Goal: Task Accomplishment & Management: Use online tool/utility

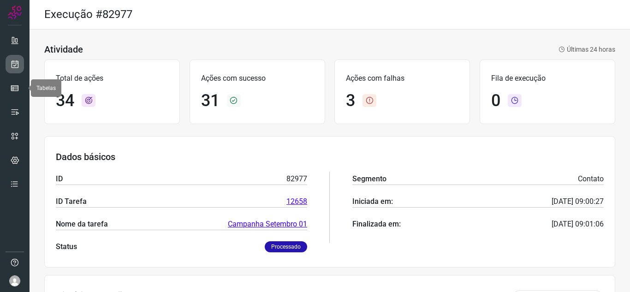
click at [8, 59] on link at bounding box center [15, 64] width 18 height 18
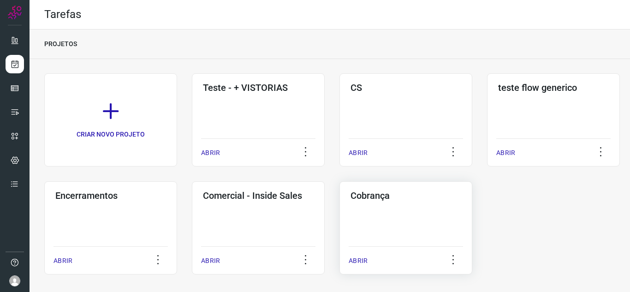
click at [428, 230] on div "Cobrança ABRIR" at bounding box center [406, 227] width 133 height 93
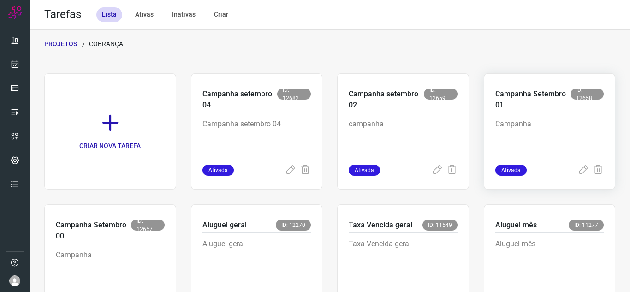
click at [539, 132] on p "Campanha" at bounding box center [550, 142] width 109 height 46
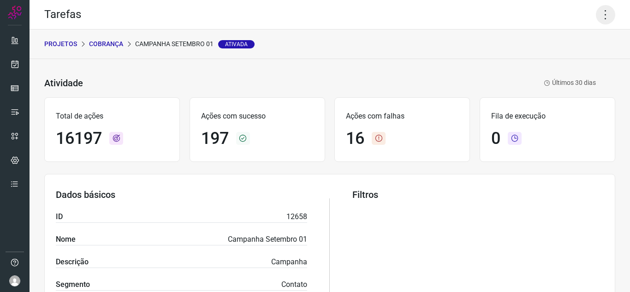
click at [598, 11] on icon at bounding box center [605, 14] width 19 height 19
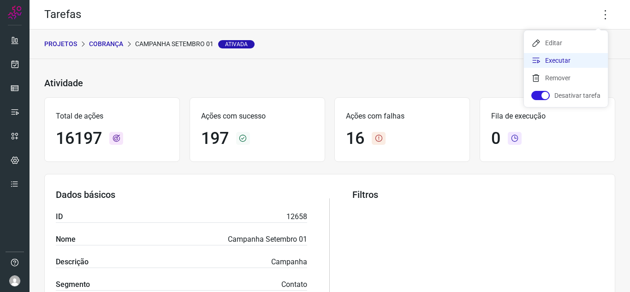
click at [558, 62] on li "Executar" at bounding box center [566, 60] width 84 height 15
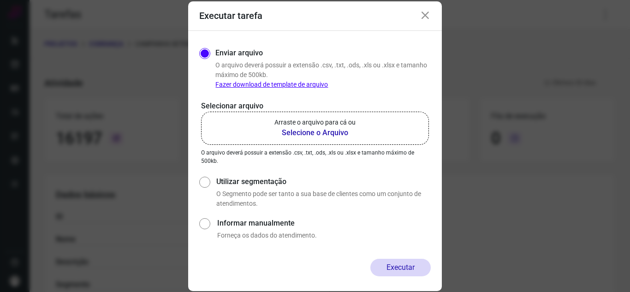
click at [294, 139] on label "Arraste o arquivo para cá ou Selecione o Arquivo" at bounding box center [315, 128] width 228 height 33
click at [0, 0] on input "Arraste o arquivo para cá ou Selecione o Arquivo" at bounding box center [0, 0] width 0 height 0
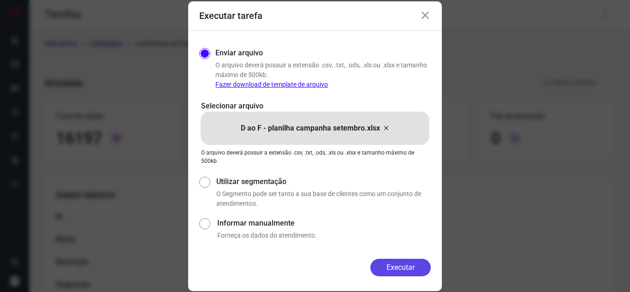
click at [416, 271] on button "Executar" at bounding box center [401, 268] width 60 height 18
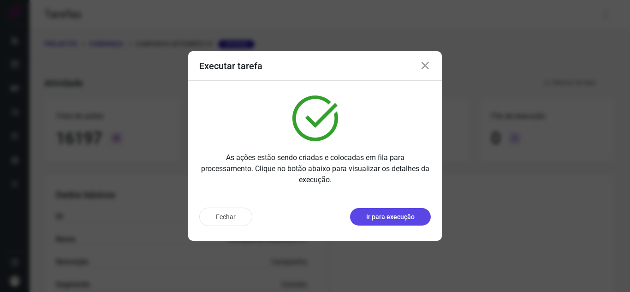
click at [394, 218] on p "Ir para execução" at bounding box center [390, 217] width 48 height 10
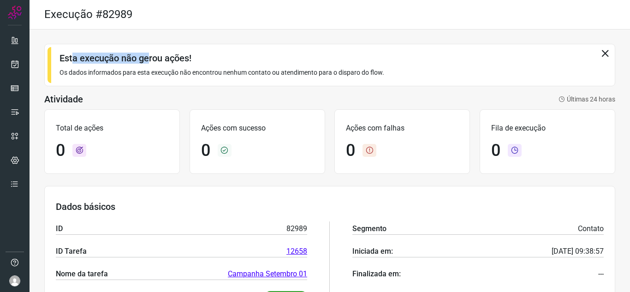
drag, startPoint x: 74, startPoint y: 58, endPoint x: 127, endPoint y: 59, distance: 53.1
click at [142, 59] on h3 "Esta execução não gerou ações!" at bounding box center [330, 58] width 541 height 11
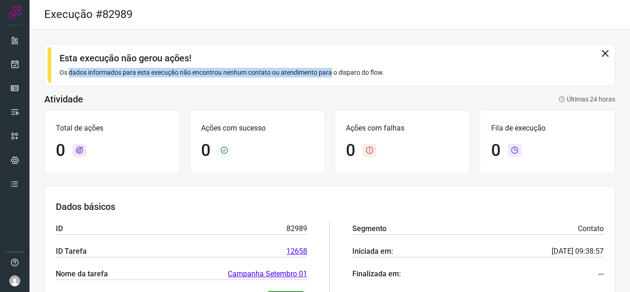
drag, startPoint x: 69, startPoint y: 67, endPoint x: 332, endPoint y: 79, distance: 263.3
click at [332, 79] on div "Esta execução não gerou ações! Os dados informados para esta execução não encon…" at bounding box center [329, 65] width 571 height 42
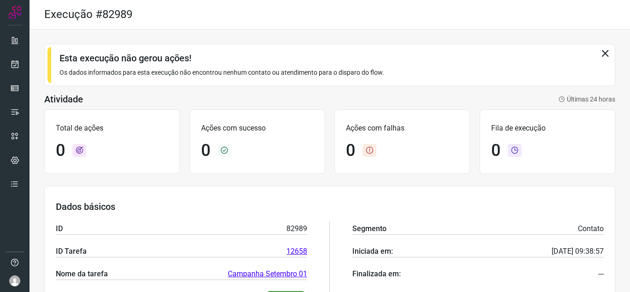
drag, startPoint x: 299, startPoint y: 197, endPoint x: 272, endPoint y: 23, distance: 176.5
click at [299, 195] on div "Dados básicos ID 82989 ID Tarefa 12658 Nome da tarefa Campanha [DATE] Status Em…" at bounding box center [329, 252] width 571 height 132
click at [601, 49] on icon at bounding box center [605, 53] width 10 height 10
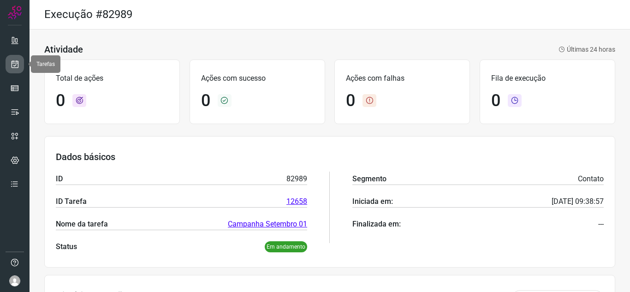
click at [6, 60] on link at bounding box center [15, 64] width 18 height 18
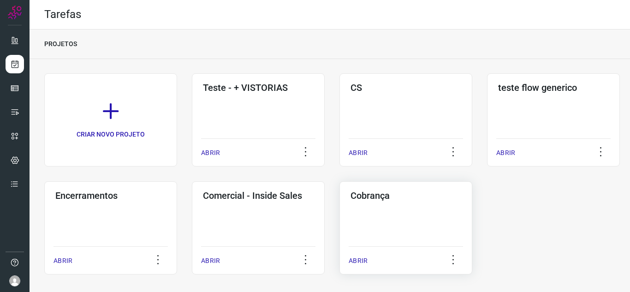
click at [403, 209] on div "Cobrança ABRIR" at bounding box center [406, 227] width 133 height 93
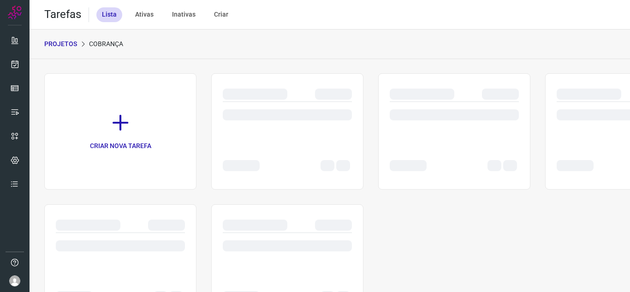
click at [403, 209] on div "CRIAR NOVA TAREFA" at bounding box center [329, 196] width 571 height 247
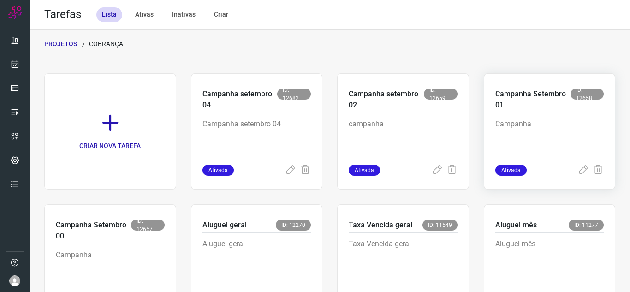
click at [555, 136] on p "Campanha" at bounding box center [550, 142] width 109 height 46
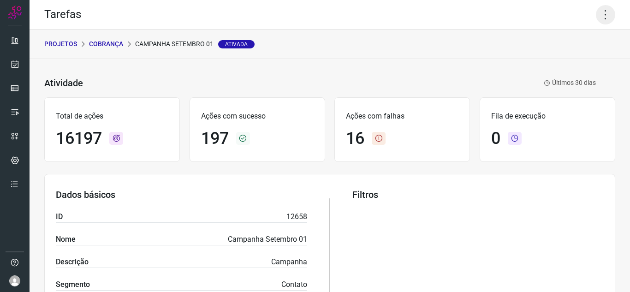
click at [596, 17] on icon at bounding box center [605, 14] width 19 height 19
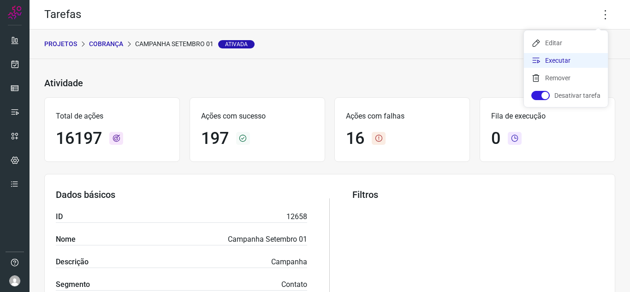
click at [544, 61] on li "Executar" at bounding box center [566, 60] width 84 height 15
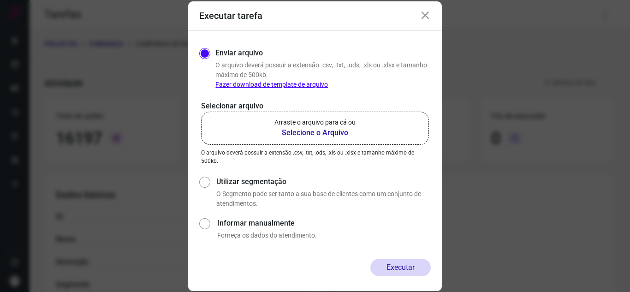
click at [312, 123] on p "Arraste o arquivo para cá ou" at bounding box center [315, 123] width 81 height 10
click at [0, 0] on input "Arraste o arquivo para cá ou Selecione o Arquivo" at bounding box center [0, 0] width 0 height 0
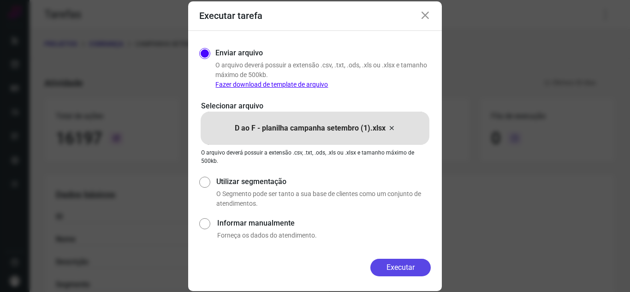
click at [389, 264] on button "Executar" at bounding box center [401, 268] width 60 height 18
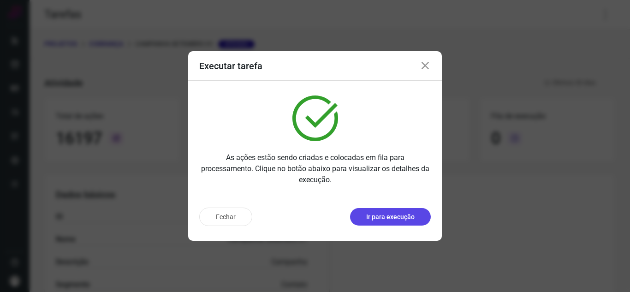
click at [380, 215] on p "Ir para execução" at bounding box center [390, 217] width 48 height 10
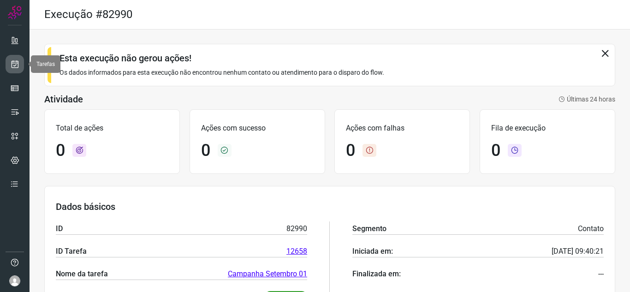
click at [9, 60] on link at bounding box center [15, 64] width 18 height 18
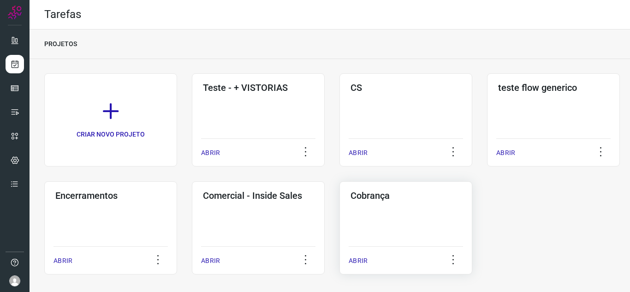
click at [376, 226] on div "Cobrança ABRIR" at bounding box center [406, 227] width 133 height 93
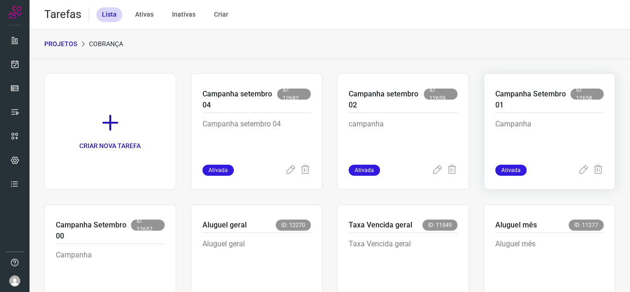
click at [564, 142] on p "Campanha" at bounding box center [550, 142] width 109 height 46
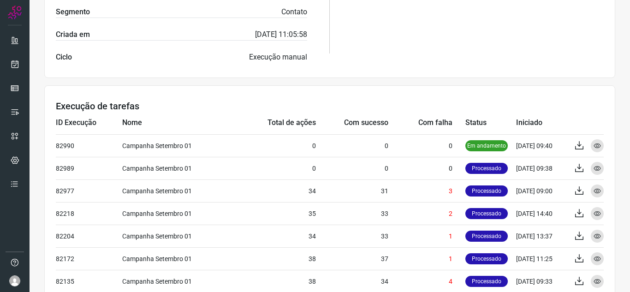
scroll to position [323, 0]
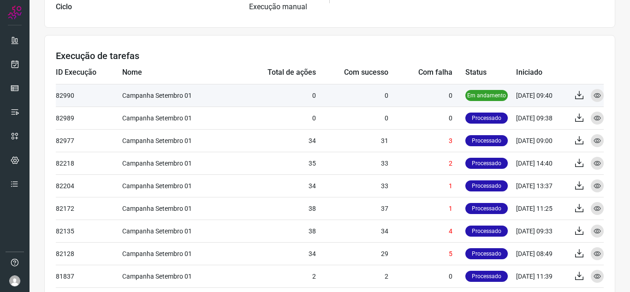
click at [427, 89] on td "0" at bounding box center [427, 95] width 77 height 23
drag, startPoint x: 583, startPoint y: 96, endPoint x: 591, endPoint y: 96, distance: 7.8
click at [584, 96] on td "Exportar Visualizar" at bounding box center [585, 95] width 37 height 22
click at [594, 96] on icon at bounding box center [597, 95] width 7 height 7
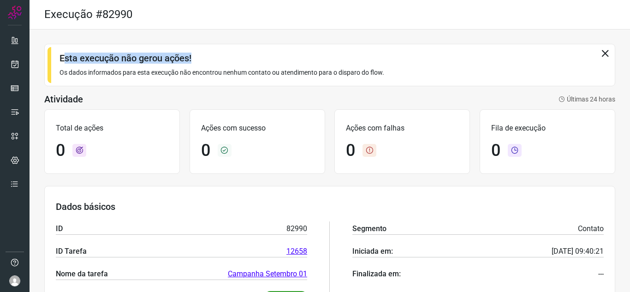
drag, startPoint x: 66, startPoint y: 58, endPoint x: 425, endPoint y: 57, distance: 359.0
click at [411, 57] on h3 "Esta execução não gerou ações!" at bounding box center [330, 58] width 541 height 11
click at [600, 53] on icon at bounding box center [605, 53] width 10 height 10
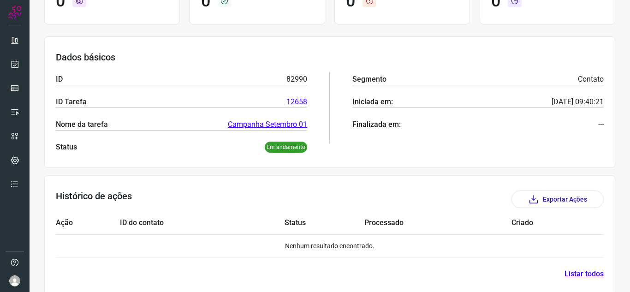
scroll to position [112, 0]
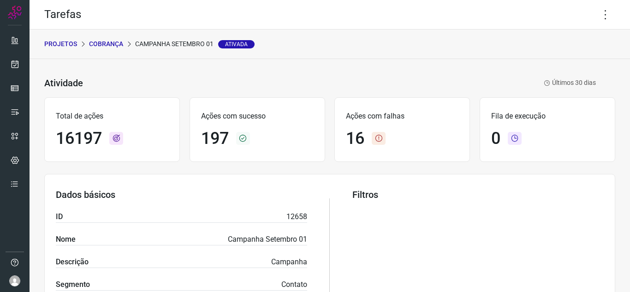
click at [379, 139] on icon at bounding box center [379, 138] width 14 height 13
click at [356, 140] on h1 "16" at bounding box center [355, 139] width 18 height 20
click at [601, 14] on icon at bounding box center [605, 14] width 19 height 19
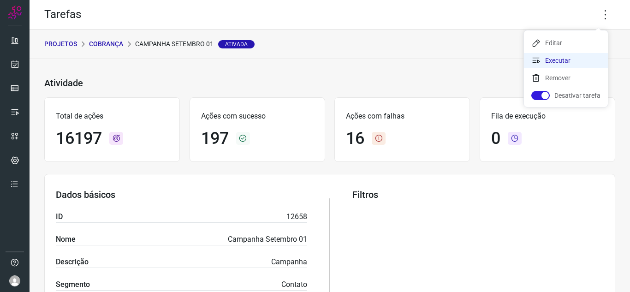
drag, startPoint x: 562, startPoint y: 62, endPoint x: 511, endPoint y: 80, distance: 54.0
click at [562, 62] on li "Executar" at bounding box center [566, 60] width 84 height 15
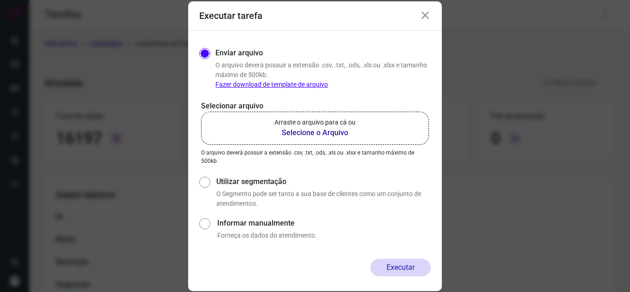
click at [313, 126] on p "Arraste o arquivo para cá ou" at bounding box center [315, 123] width 81 height 10
click at [0, 0] on input "Arraste o arquivo para cá ou Selecione o Arquivo" at bounding box center [0, 0] width 0 height 0
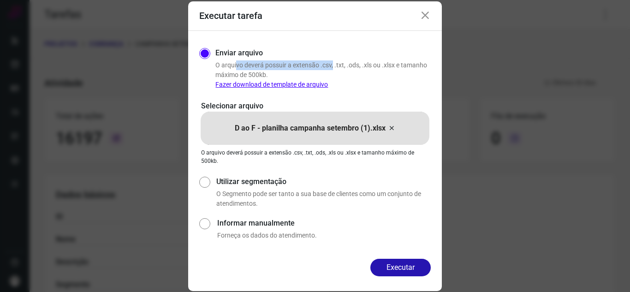
drag, startPoint x: 233, startPoint y: 66, endPoint x: 334, endPoint y: 70, distance: 100.7
click at [332, 67] on p "O arquivo deverá possuir a extensão .csv, .txt, .ods, .xls ou .xlsx e tamanho m…" at bounding box center [322, 74] width 215 height 29
click at [359, 72] on p "O arquivo deverá possuir a extensão .csv, .txt, .ods, .xls ou .xlsx e tamanho m…" at bounding box center [322, 74] width 215 height 29
click at [404, 269] on button "Executar" at bounding box center [401, 268] width 60 height 18
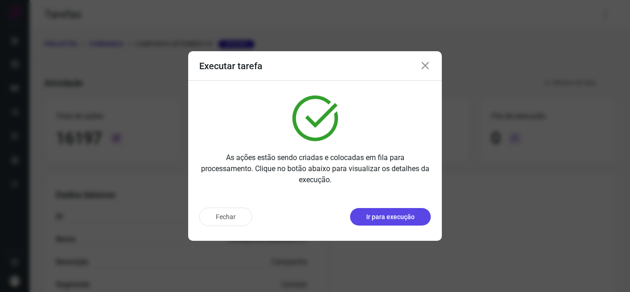
click at [383, 217] on p "Ir para execução" at bounding box center [390, 217] width 48 height 10
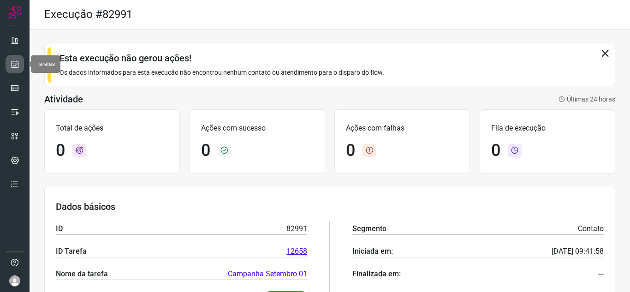
click at [17, 56] on link at bounding box center [15, 64] width 18 height 18
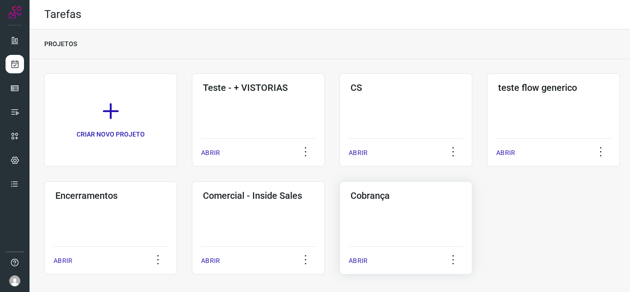
click at [435, 234] on div "Cobrança ABRIR" at bounding box center [406, 227] width 133 height 93
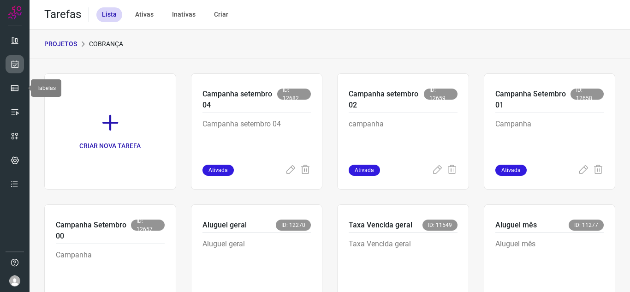
click at [17, 62] on icon at bounding box center [15, 64] width 10 height 9
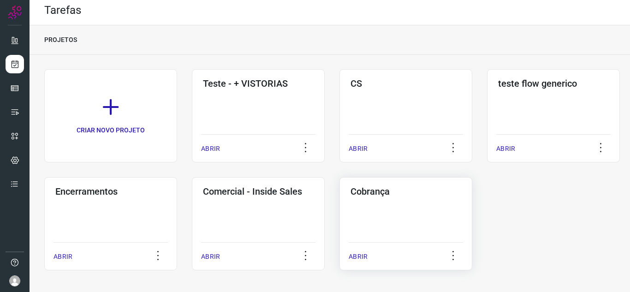
scroll to position [6, 0]
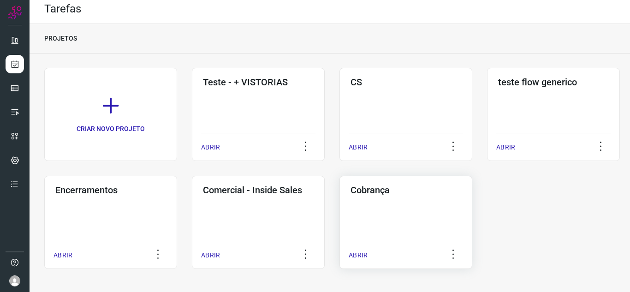
click at [389, 205] on div "Cobrança ABRIR" at bounding box center [406, 222] width 133 height 93
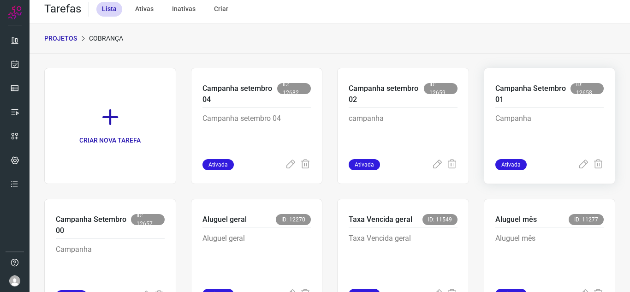
click at [544, 112] on div "Campanha" at bounding box center [550, 134] width 109 height 52
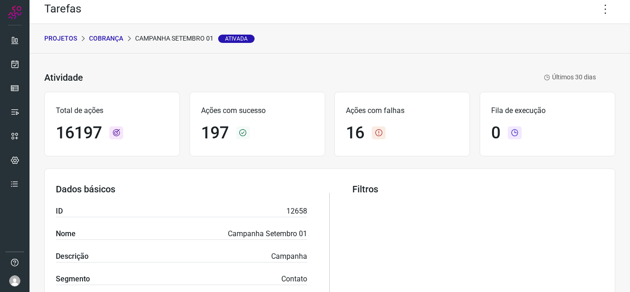
click at [374, 132] on icon at bounding box center [379, 132] width 14 height 13
click at [596, 12] on icon at bounding box center [605, 9] width 19 height 19
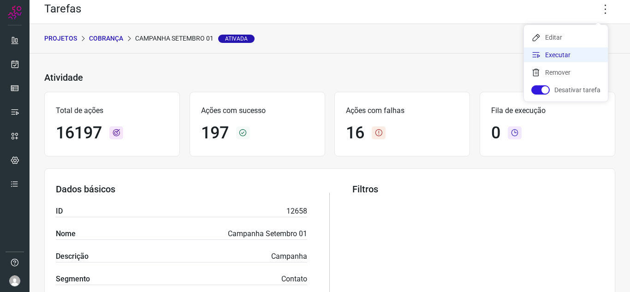
click at [560, 57] on li "Executar" at bounding box center [566, 55] width 84 height 15
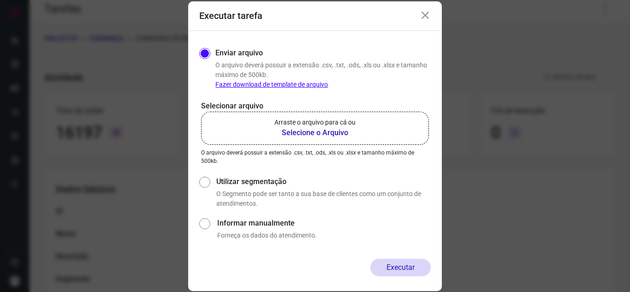
click at [345, 126] on p "Arraste o arquivo para cá ou" at bounding box center [315, 123] width 81 height 10
click at [0, 0] on input "Arraste o arquivo para cá ou Selecione o Arquivo" at bounding box center [0, 0] width 0 height 0
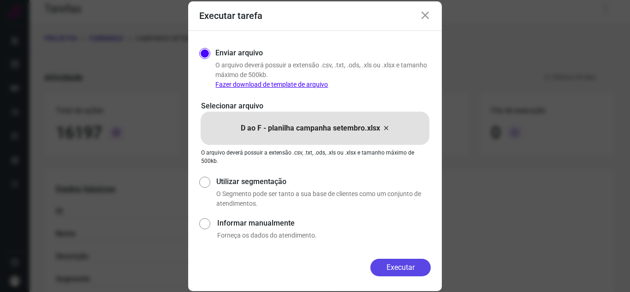
click at [383, 266] on button "Executar" at bounding box center [401, 268] width 60 height 18
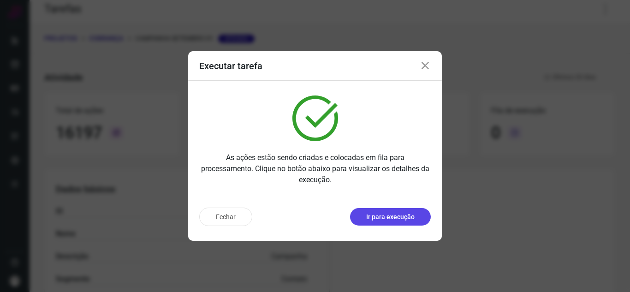
click at [387, 220] on p "Ir para execução" at bounding box center [390, 217] width 48 height 10
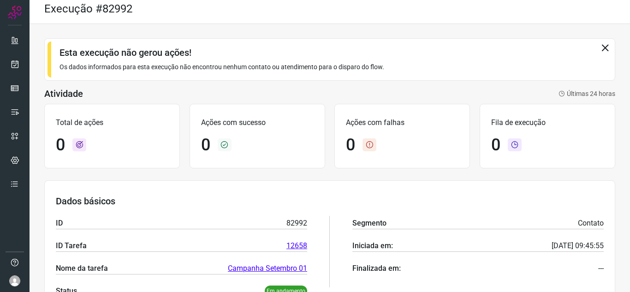
scroll to position [7, 0]
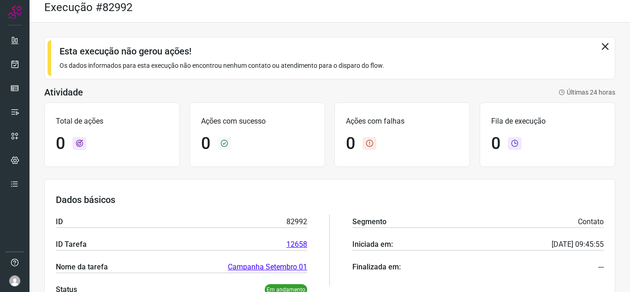
click at [600, 45] on icon at bounding box center [605, 46] width 10 height 10
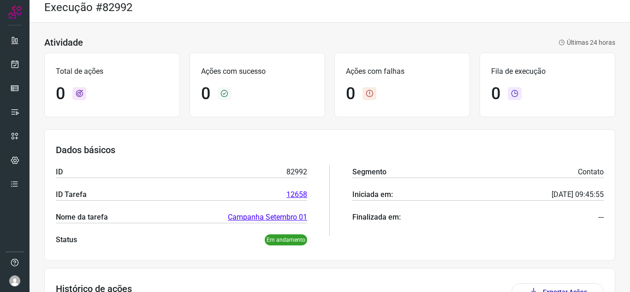
scroll to position [112, 0]
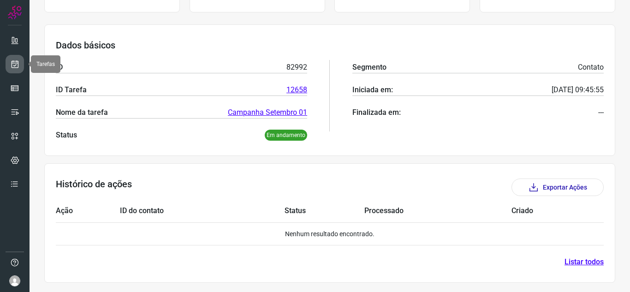
click at [12, 60] on icon at bounding box center [15, 64] width 10 height 9
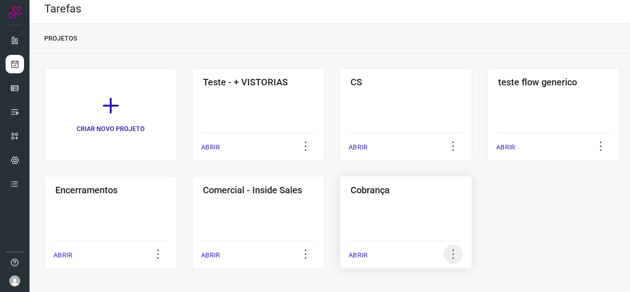
click at [454, 251] on icon at bounding box center [453, 254] width 19 height 19
click at [386, 213] on div "Cobrança ABRIR" at bounding box center [406, 222] width 133 height 93
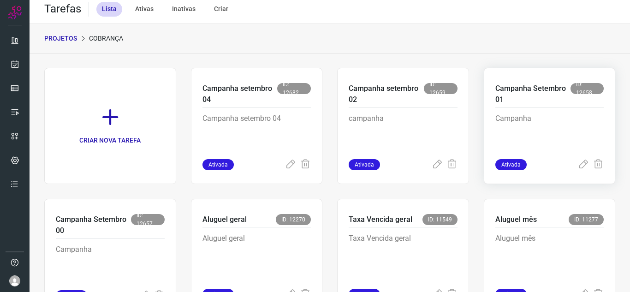
click at [523, 119] on p "Campanha" at bounding box center [550, 136] width 109 height 46
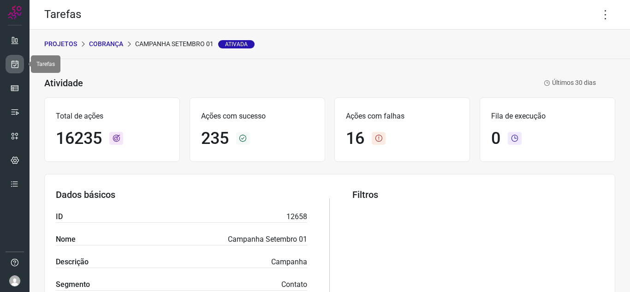
click at [14, 66] on icon at bounding box center [15, 64] width 10 height 9
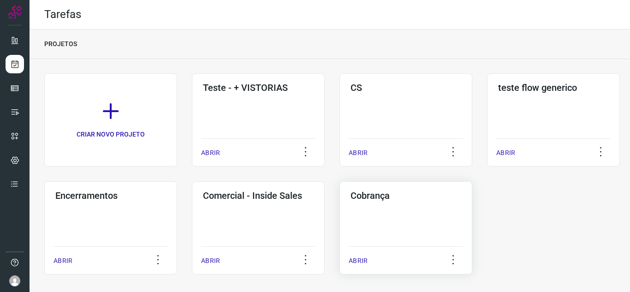
click at [402, 219] on div "Cobrança ABRIR" at bounding box center [406, 227] width 133 height 93
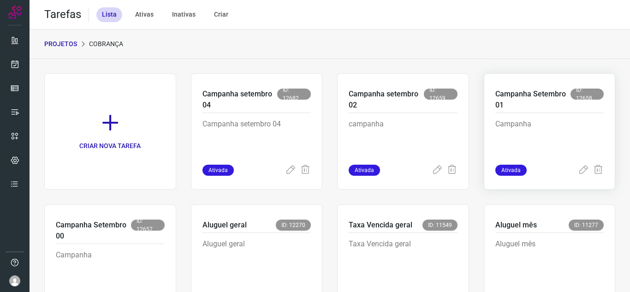
click at [544, 127] on p "Campanha" at bounding box center [550, 142] width 109 height 46
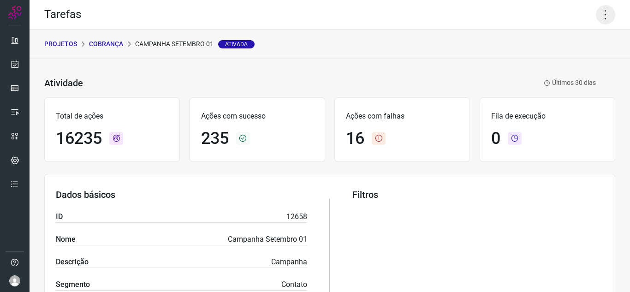
click at [598, 13] on icon at bounding box center [605, 14] width 19 height 19
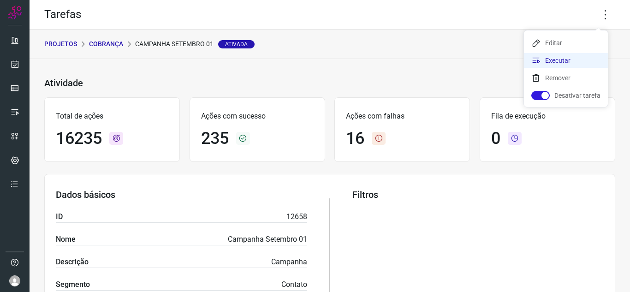
click at [557, 62] on li "Executar" at bounding box center [566, 60] width 84 height 15
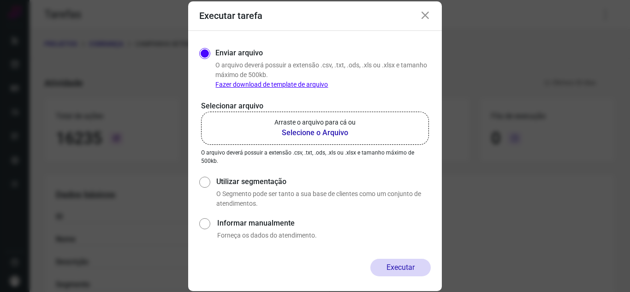
click at [313, 113] on label "Arraste o arquivo para cá ou Selecione o Arquivo" at bounding box center [315, 128] width 228 height 33
click at [0, 0] on input "Arraste o arquivo para cá ou Selecione o Arquivo" at bounding box center [0, 0] width 0 height 0
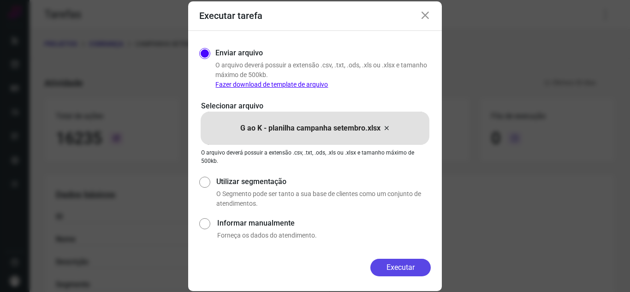
click at [407, 272] on button "Executar" at bounding box center [401, 268] width 60 height 18
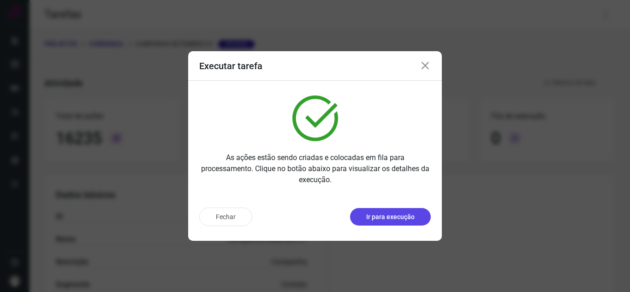
click at [405, 219] on p "Ir para execução" at bounding box center [390, 217] width 48 height 10
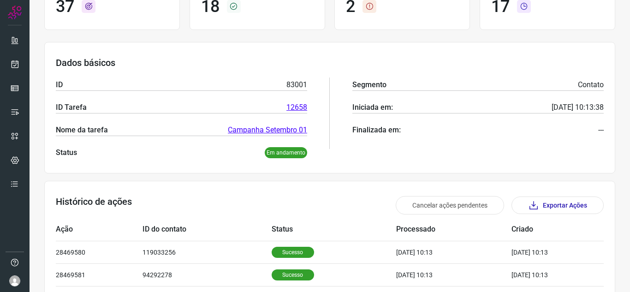
scroll to position [316, 0]
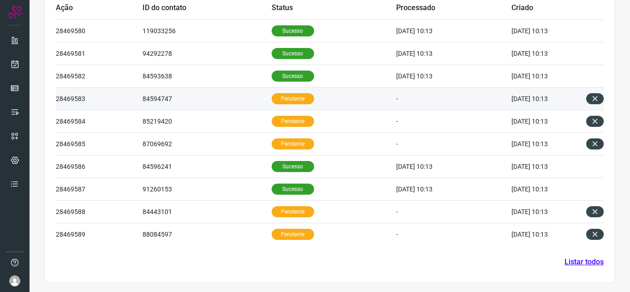
click at [286, 95] on p "Pendente" at bounding box center [293, 98] width 42 height 11
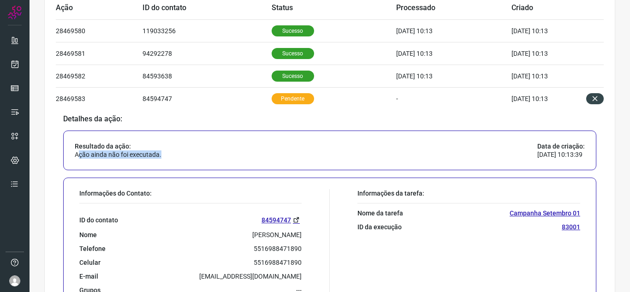
drag, startPoint x: 77, startPoint y: 155, endPoint x: 244, endPoint y: 162, distance: 167.2
click at [234, 162] on div "Resultado da ação: Ação ainda não foi executada. Data de criação: 03/09/2025 10…" at bounding box center [329, 151] width 533 height 40
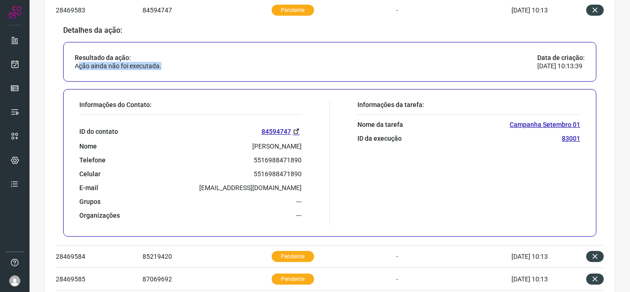
scroll to position [408, 0]
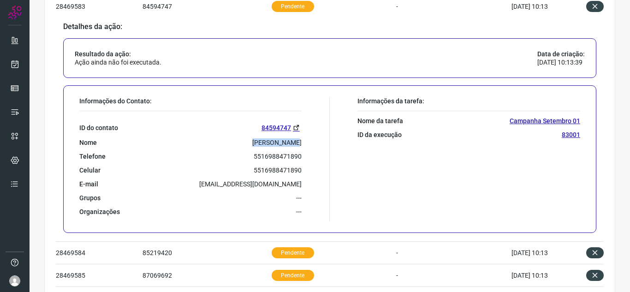
drag, startPoint x: 232, startPoint y: 142, endPoint x: 269, endPoint y: 142, distance: 37.4
click at [269, 142] on p "Heloisa da Silva Ribeiro" at bounding box center [276, 142] width 49 height 8
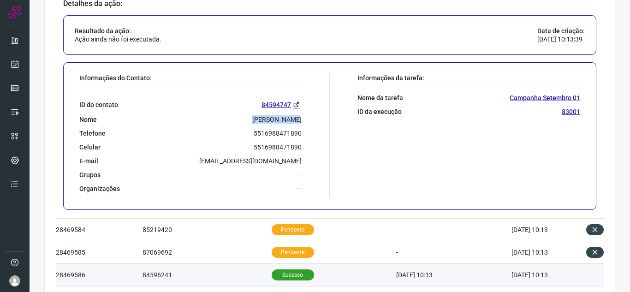
scroll to position [540, 0]
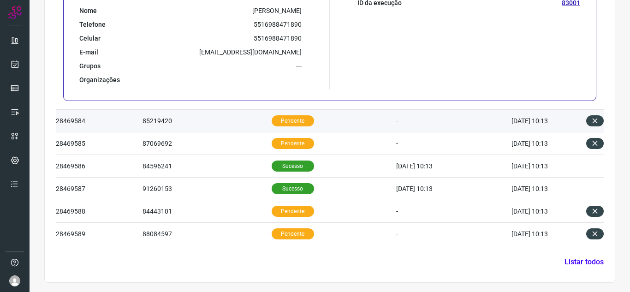
click at [253, 118] on td "85219420" at bounding box center [207, 121] width 129 height 23
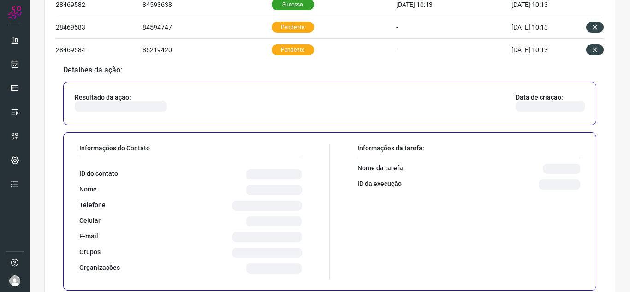
scroll to position [500, 0]
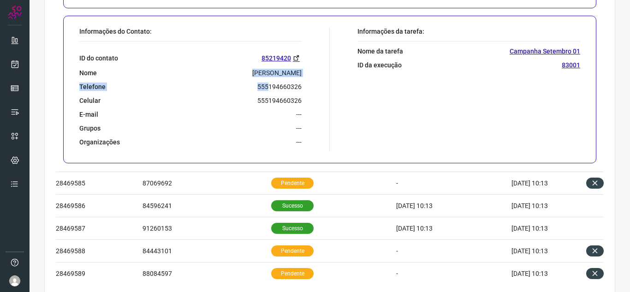
drag, startPoint x: 200, startPoint y: 71, endPoint x: 280, endPoint y: 83, distance: 80.7
click at [280, 82] on div "ID do contato 85219420 Nome Getúlio ubirajara viana de Almeida Telefone 5551946…" at bounding box center [190, 94] width 222 height 105
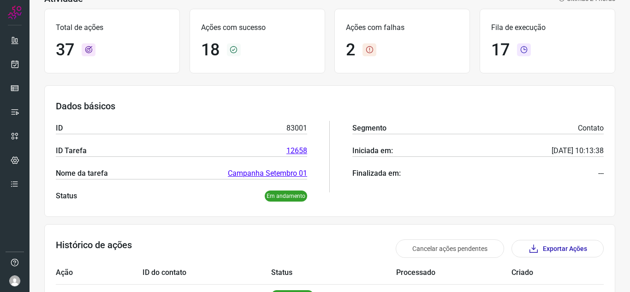
scroll to position [0, 0]
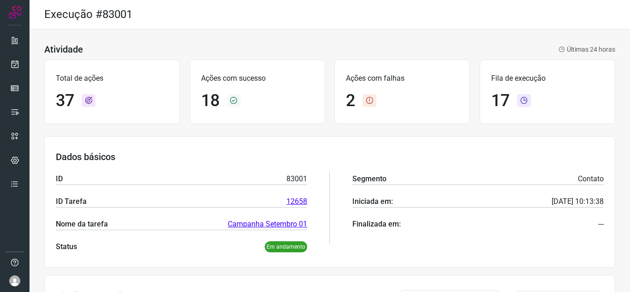
click at [305, 158] on h3 "Dados básicos" at bounding box center [330, 156] width 548 height 11
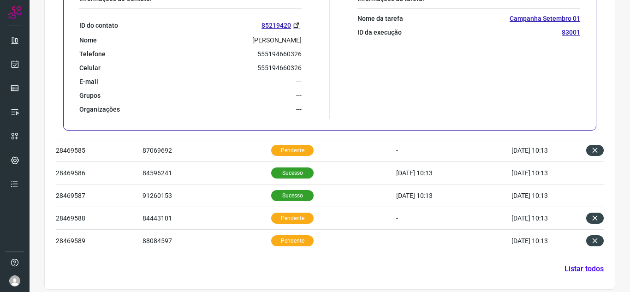
scroll to position [538, 0]
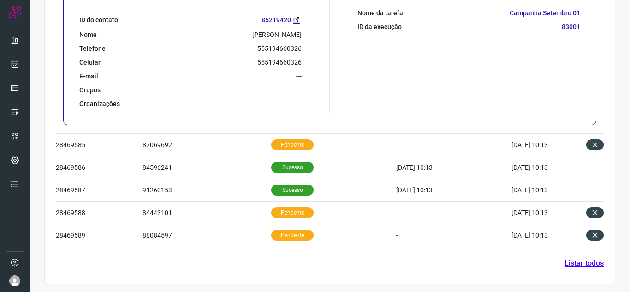
click at [585, 263] on link "Listar todos" at bounding box center [584, 263] width 39 height 11
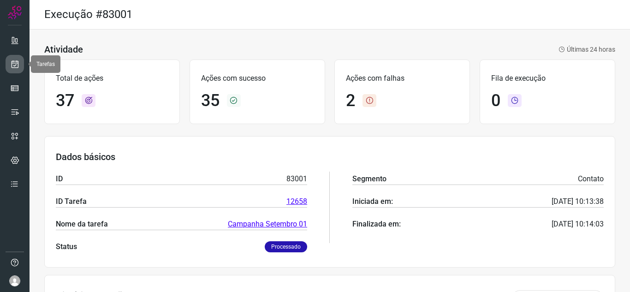
click at [11, 65] on icon at bounding box center [15, 64] width 10 height 9
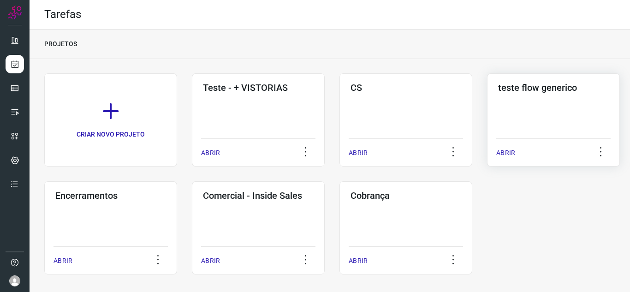
click at [177, 181] on div "teste flow generico ABRIR" at bounding box center [110, 227] width 133 height 93
click at [426, 205] on div "Cobrança ABRIR" at bounding box center [406, 227] width 133 height 93
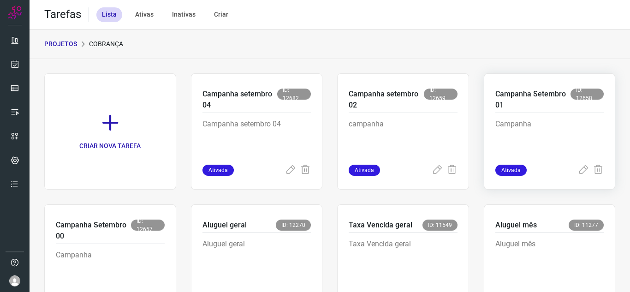
click at [541, 129] on p "Campanha" at bounding box center [550, 142] width 109 height 46
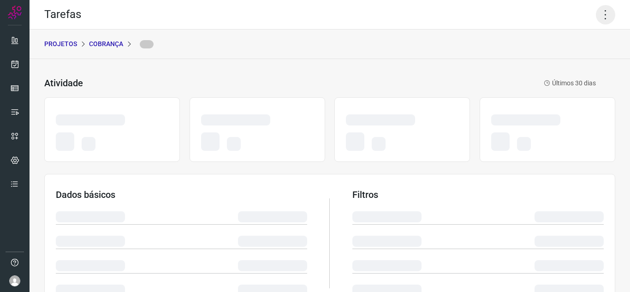
click at [605, 13] on icon at bounding box center [605, 14] width 19 height 19
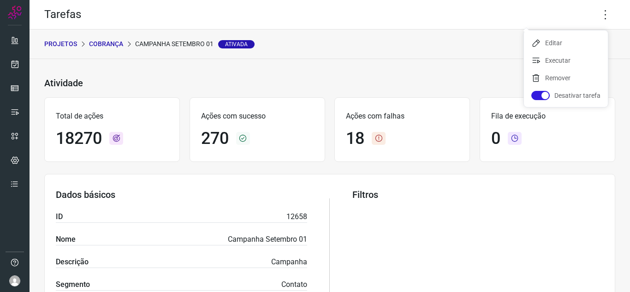
click at [438, 44] on div "PROJETOS Cobrança Campanha Setembro 01 Ativada" at bounding box center [330, 45] width 601 height 30
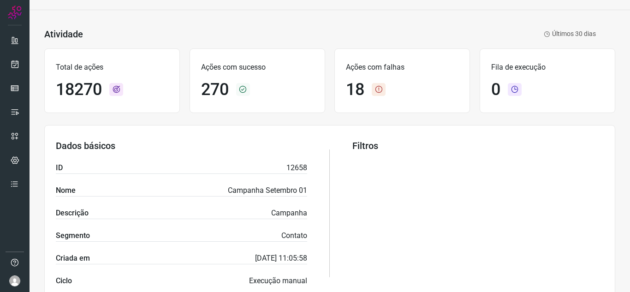
scroll to position [231, 0]
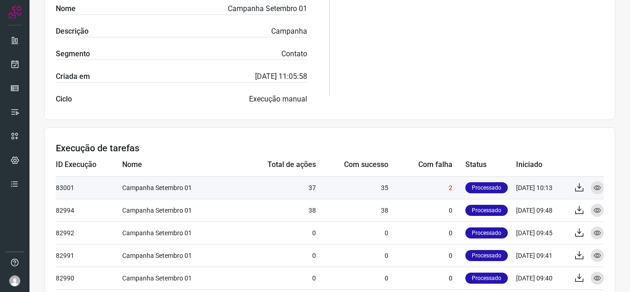
click at [546, 191] on td "03/09/25 10:13" at bounding box center [541, 187] width 51 height 23
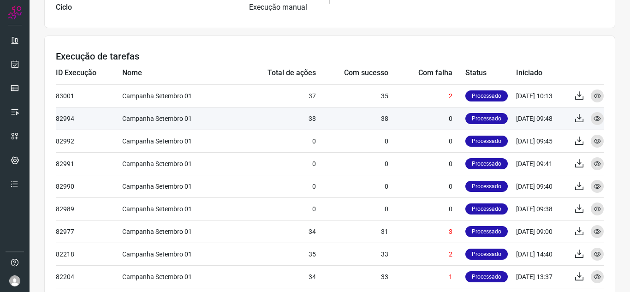
scroll to position [323, 0]
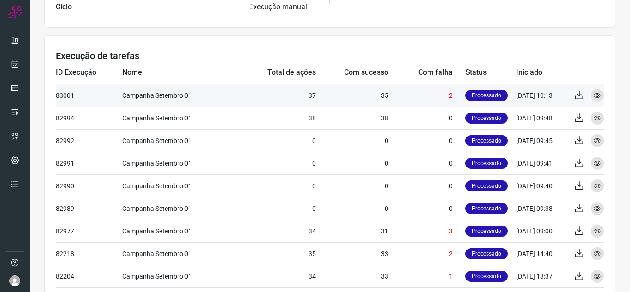
click at [257, 90] on td "37" at bounding box center [276, 95] width 79 height 23
click at [594, 93] on icon at bounding box center [597, 95] width 7 height 7
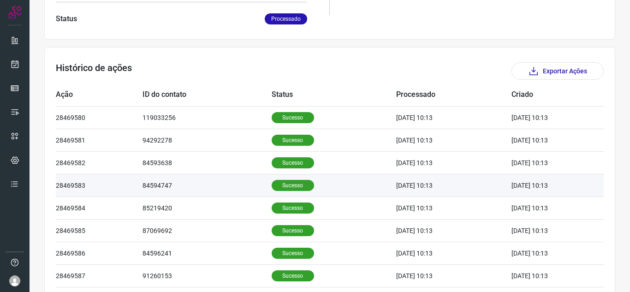
scroll to position [242, 0]
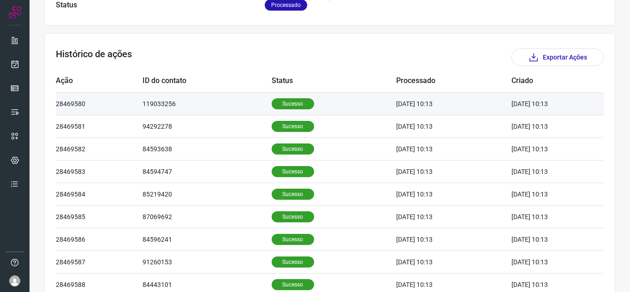
click at [400, 100] on td "03/09/25 10:13" at bounding box center [453, 103] width 115 height 23
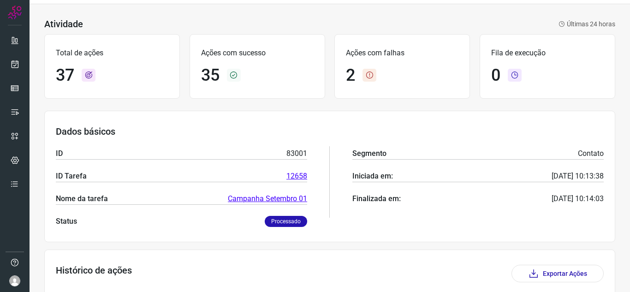
scroll to position [0, 0]
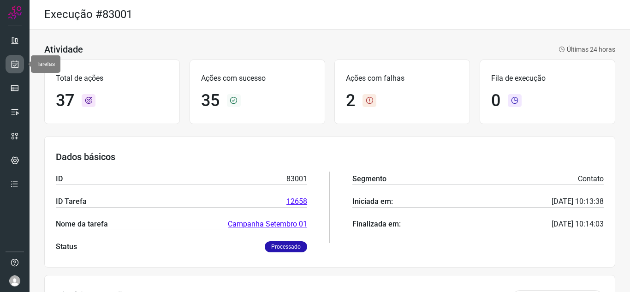
click at [17, 61] on icon at bounding box center [15, 64] width 10 height 9
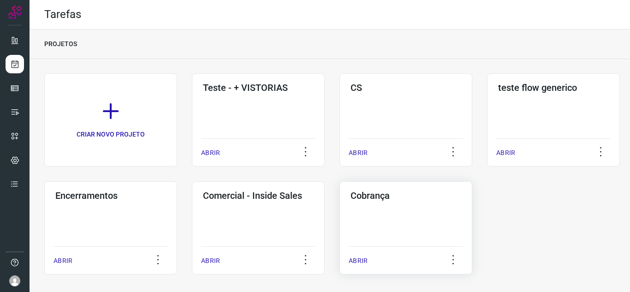
click at [429, 221] on div "Cobrança ABRIR" at bounding box center [406, 227] width 133 height 93
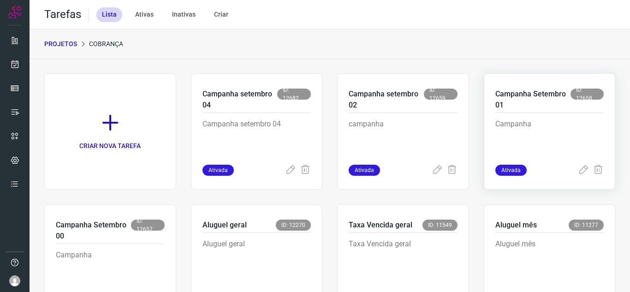
click at [562, 102] on p "Campanha Setembro 01" at bounding box center [533, 100] width 75 height 22
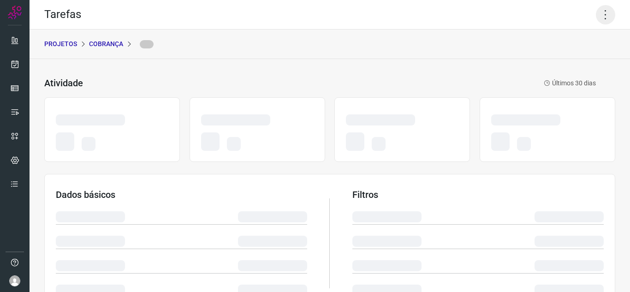
click at [605, 9] on icon at bounding box center [605, 14] width 19 height 19
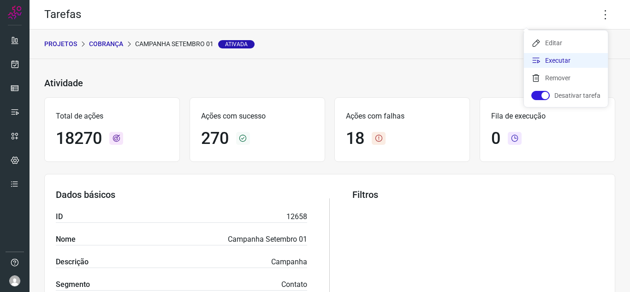
click at [554, 63] on li "Executar" at bounding box center [566, 60] width 84 height 15
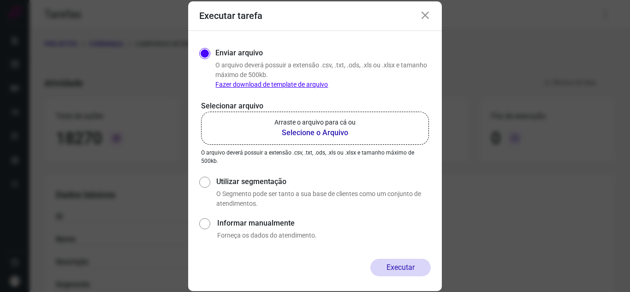
click at [325, 126] on p "Arraste o arquivo para cá ou" at bounding box center [315, 123] width 81 height 10
click at [0, 0] on input "Arraste o arquivo para cá ou Selecione o Arquivo" at bounding box center [0, 0] width 0 height 0
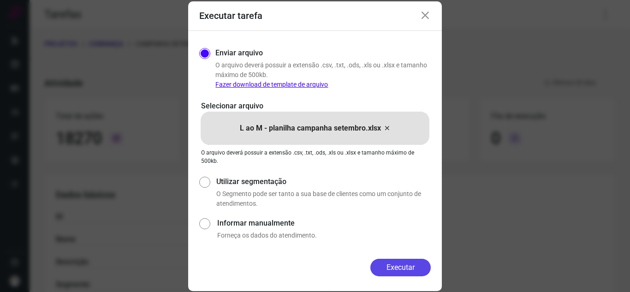
click at [411, 265] on button "Executar" at bounding box center [401, 268] width 60 height 18
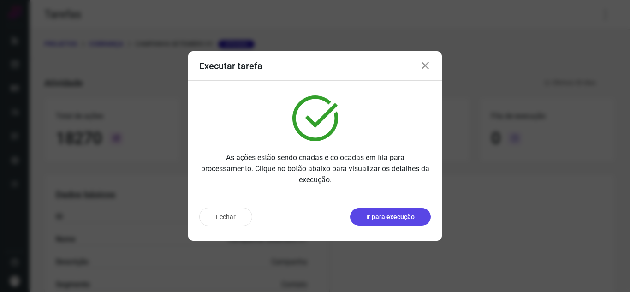
click at [386, 219] on p "Ir para execução" at bounding box center [390, 217] width 48 height 10
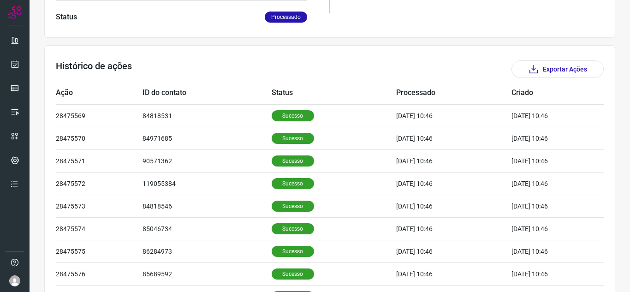
scroll to position [231, 0]
